Goal: Information Seeking & Learning: Learn about a topic

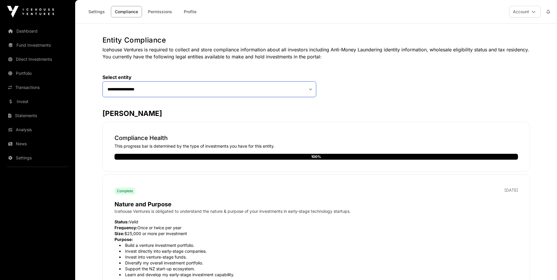
click at [310, 88] on select "**********" at bounding box center [210, 89] width 214 height 16
click at [103, 81] on select "**********" at bounding box center [210, 89] width 214 height 16
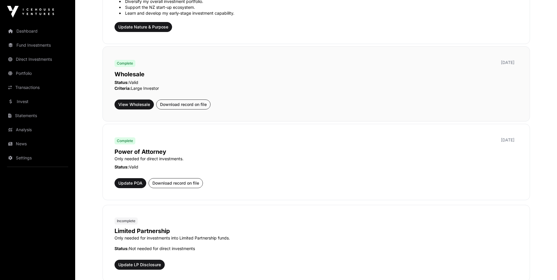
scroll to position [180, 0]
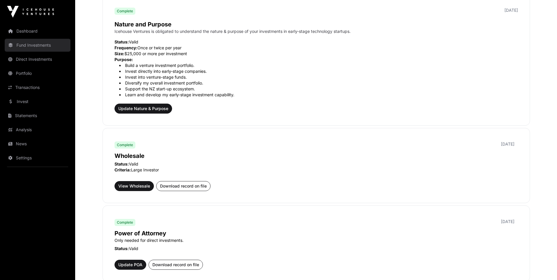
click at [29, 46] on link "Fund Investments" at bounding box center [38, 45] width 66 height 13
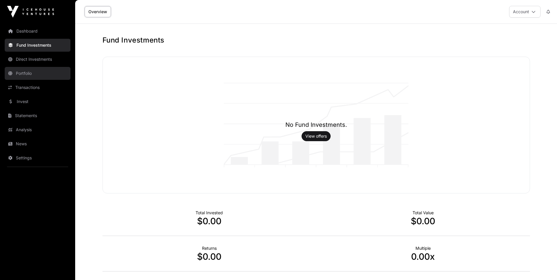
click at [33, 71] on link "Portfolio" at bounding box center [38, 73] width 66 height 13
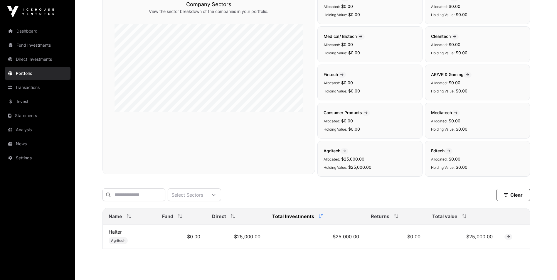
scroll to position [86, 0]
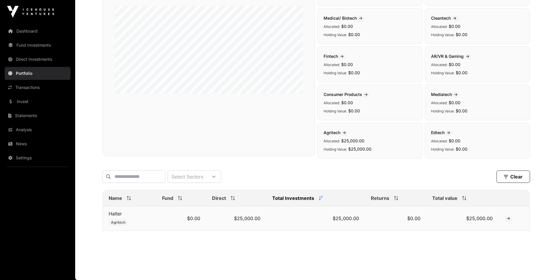
click at [508, 219] on icon at bounding box center [508, 219] width 3 height 4
click at [437, 198] on span "Total value" at bounding box center [444, 198] width 25 height 7
click at [463, 199] on icon at bounding box center [464, 198] width 4 height 4
click at [216, 175] on icon at bounding box center [214, 177] width 4 height 4
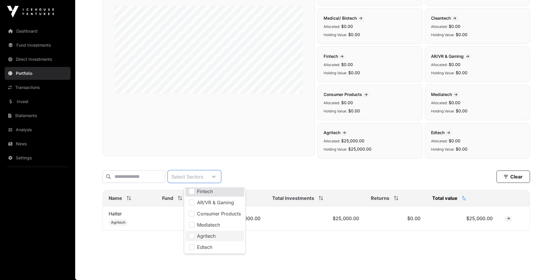
click at [219, 232] on li "Agritech" at bounding box center [214, 236] width 59 height 11
click at [281, 239] on main "Portfolio Company Sectors View the sector breakdown of the companies in your po…" at bounding box center [316, 111] width 482 height 338
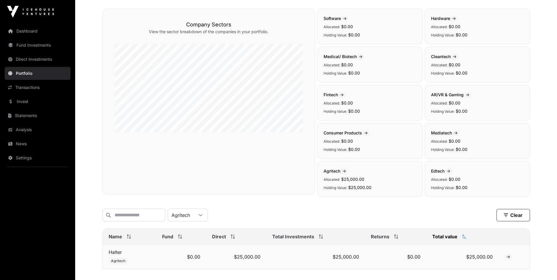
scroll to position [86, 0]
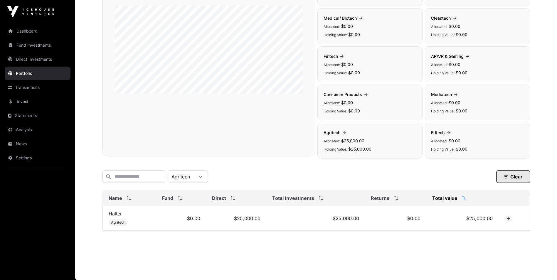
click at [512, 174] on button "Clear" at bounding box center [513, 177] width 33 height 12
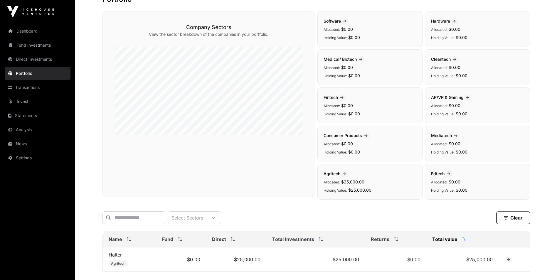
scroll to position [0, 0]
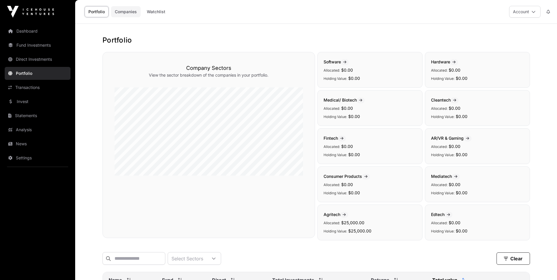
click at [129, 13] on link "Companies" at bounding box center [126, 11] width 30 height 11
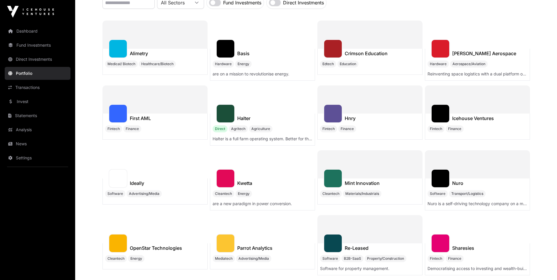
scroll to position [117, 0]
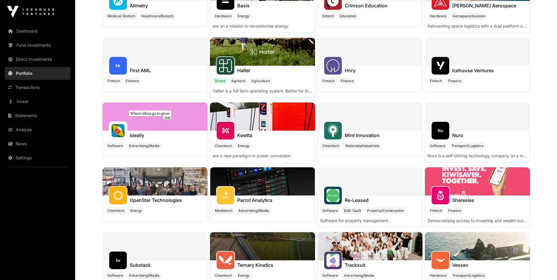
click at [274, 52] on img at bounding box center [262, 52] width 105 height 28
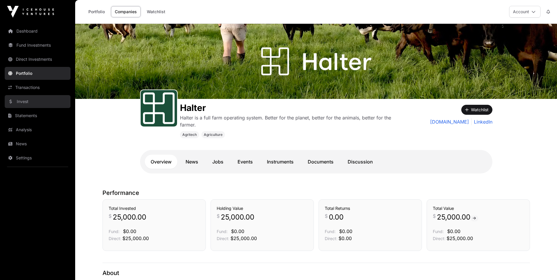
click at [21, 105] on link "Invest" at bounding box center [38, 101] width 66 height 13
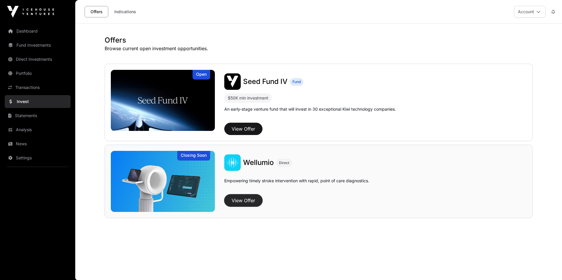
click at [248, 201] on button "View Offer" at bounding box center [243, 200] width 38 height 12
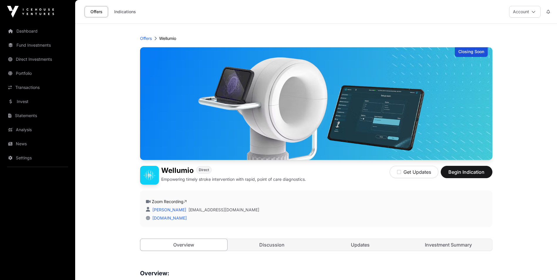
click at [102, 12] on link "Offers" at bounding box center [96, 11] width 23 height 11
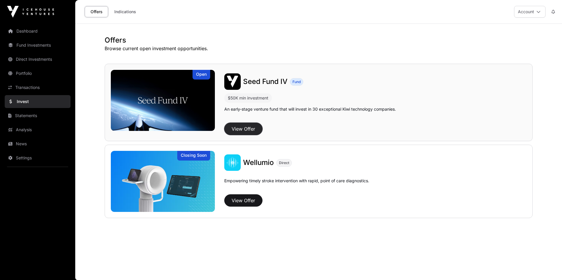
click at [237, 130] on button "View Offer" at bounding box center [243, 129] width 38 height 12
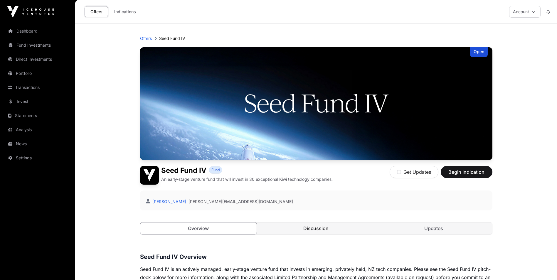
click at [311, 228] on link "Discussion" at bounding box center [316, 229] width 117 height 12
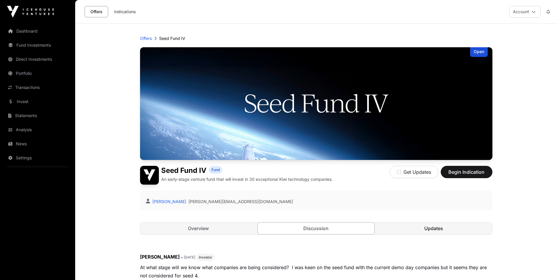
click at [437, 229] on link "Updates" at bounding box center [434, 229] width 117 height 12
